Goal: Task Accomplishment & Management: Manage account settings

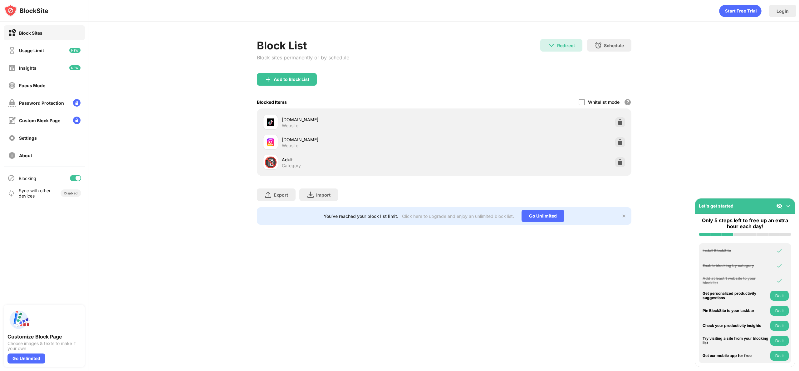
click at [615, 164] on div "🔞 Adult Category" at bounding box center [444, 162] width 367 height 20
click at [617, 163] on div at bounding box center [620, 162] width 10 height 10
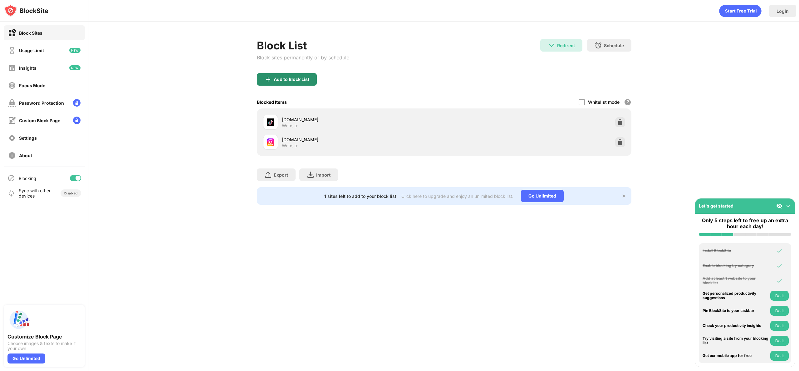
click at [281, 79] on div "Add to Block List" at bounding box center [292, 79] width 36 height 5
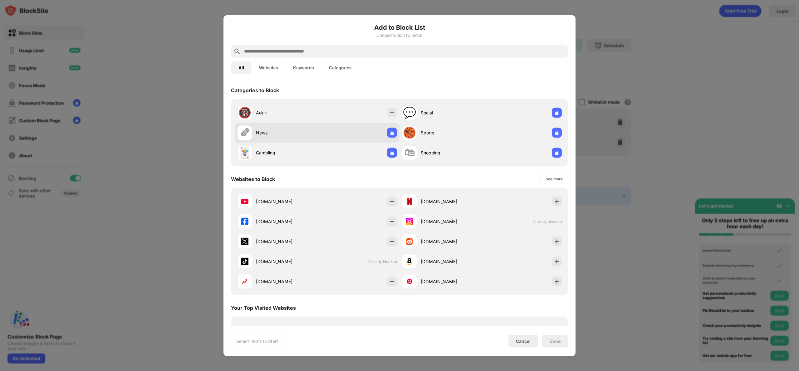
click at [304, 130] on div "News" at bounding box center [286, 132] width 61 height 7
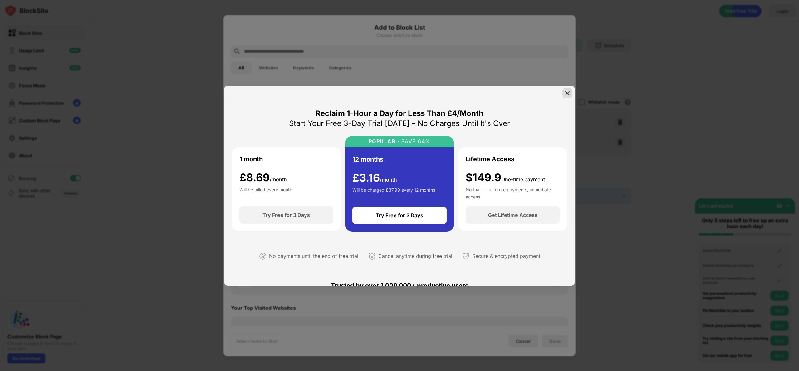
click at [564, 93] on div at bounding box center [568, 93] width 10 height 10
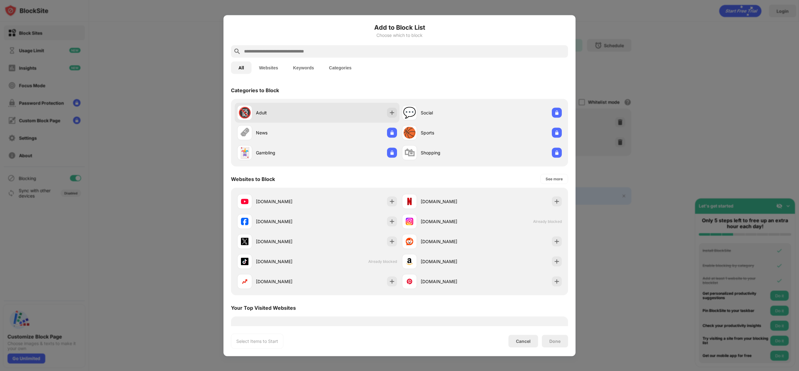
click at [369, 113] on div "🔞 Adult" at bounding box center [317, 112] width 165 height 20
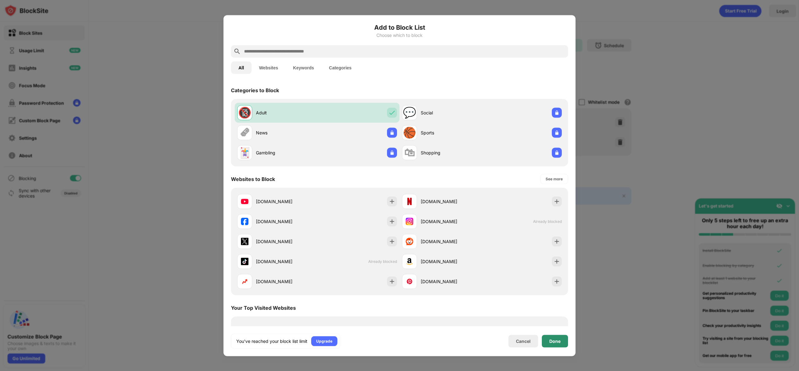
click at [552, 337] on div "Done" at bounding box center [555, 340] width 26 height 12
